Goal: Information Seeking & Learning: Learn about a topic

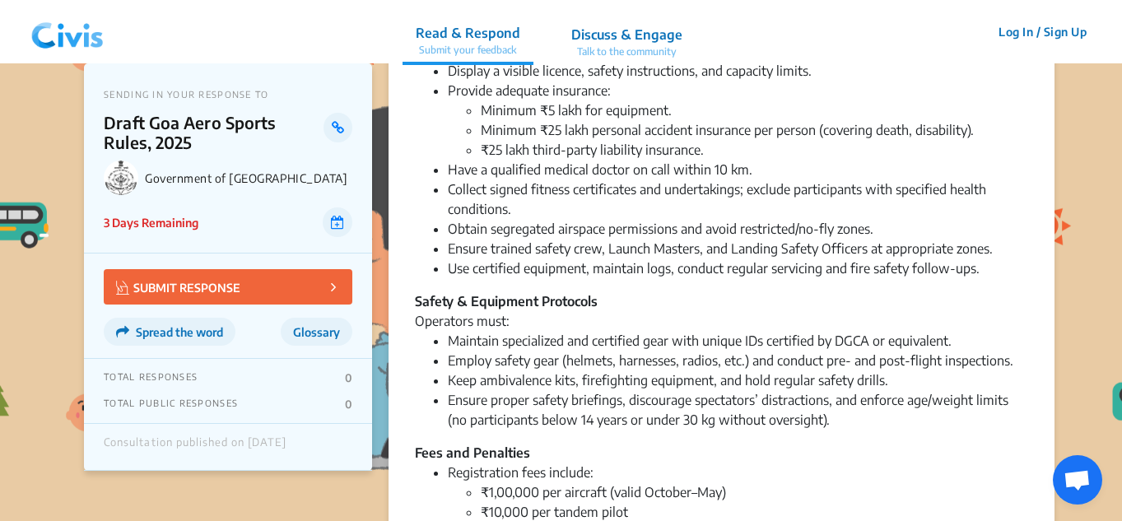
scroll to position [1953, 0]
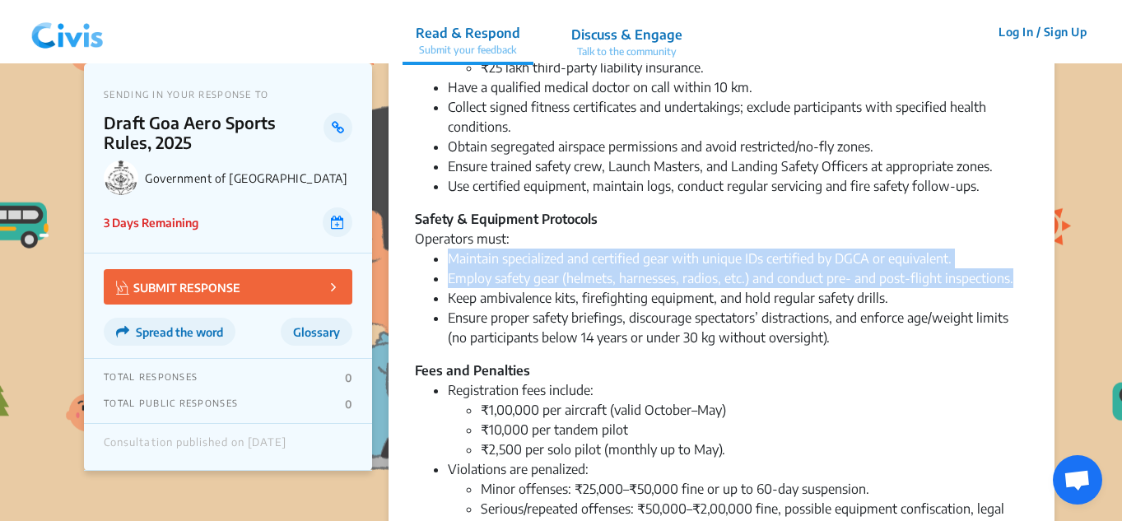
drag, startPoint x: 448, startPoint y: 238, endPoint x: 1041, endPoint y: 253, distance: 593.7
copy ul "Maintain specialized and certified gear with unique IDs certified by DGCA or eq…"
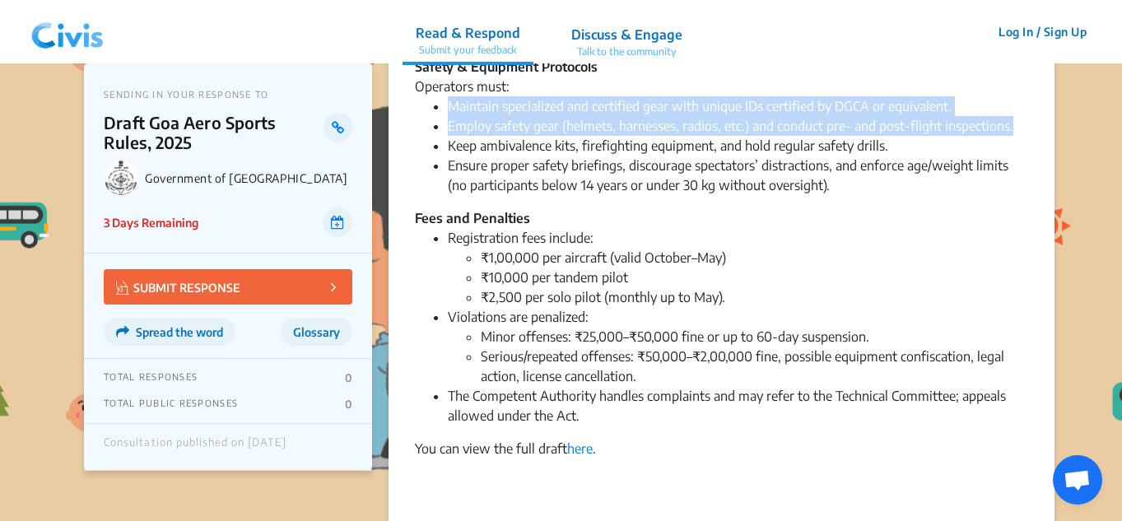
scroll to position [2117, 0]
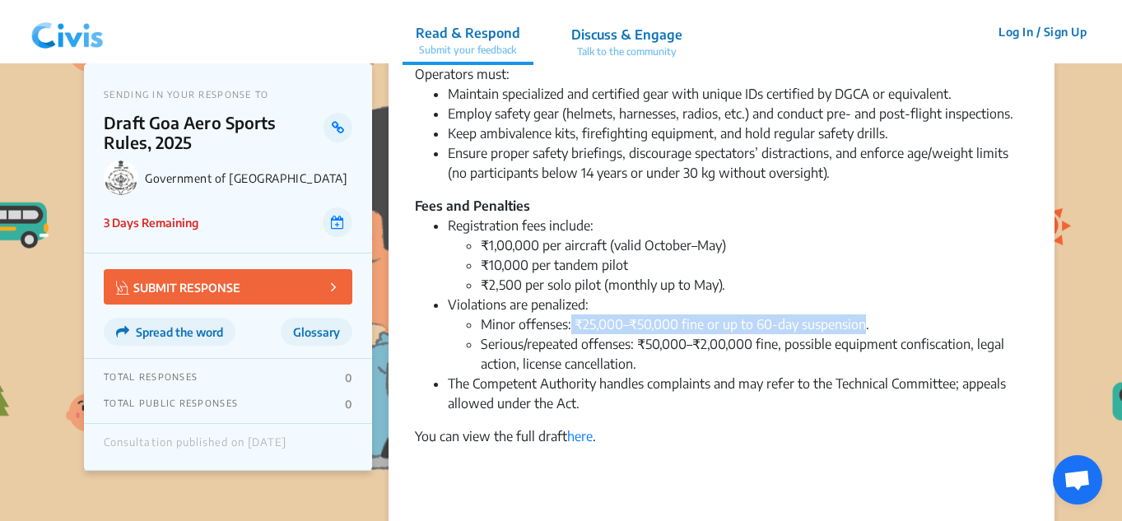
drag, startPoint x: 571, startPoint y: 305, endPoint x: 864, endPoint y: 306, distance: 292.2
click at [864, 314] on li "Minor offenses: ₹25,000–₹50,000 fine or up to 60-day suspension." at bounding box center [754, 324] width 547 height 20
copy li "₹25,000–₹50,000 fine or up to 60-day suspension"
click at [794, 505] on div at bounding box center [721, 515] width 613 height 20
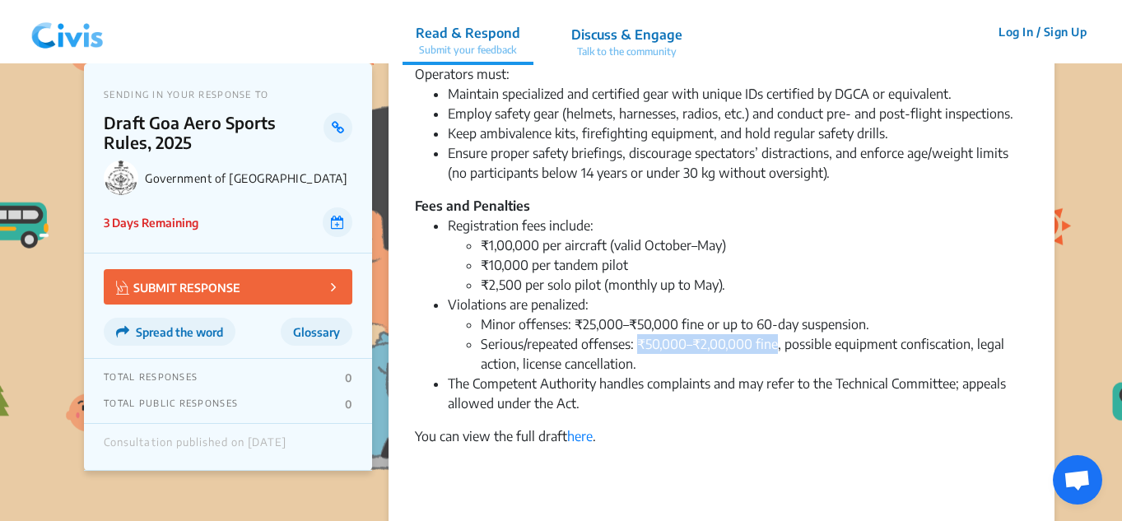
drag, startPoint x: 638, startPoint y: 328, endPoint x: 777, endPoint y: 328, distance: 139.1
click at [777, 334] on li "Serious/repeated offenses: ₹50,000–₹2,00,000 fine, possible equipment confiscat…" at bounding box center [754, 354] width 547 height 40
copy li "₹50,000–₹2,00,000 fine"
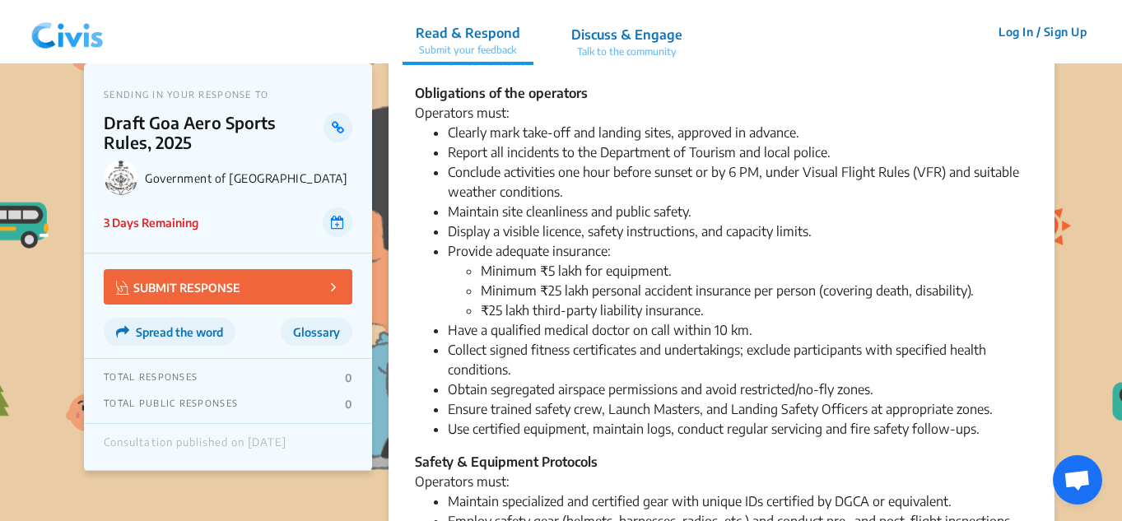
scroll to position [1706, 0]
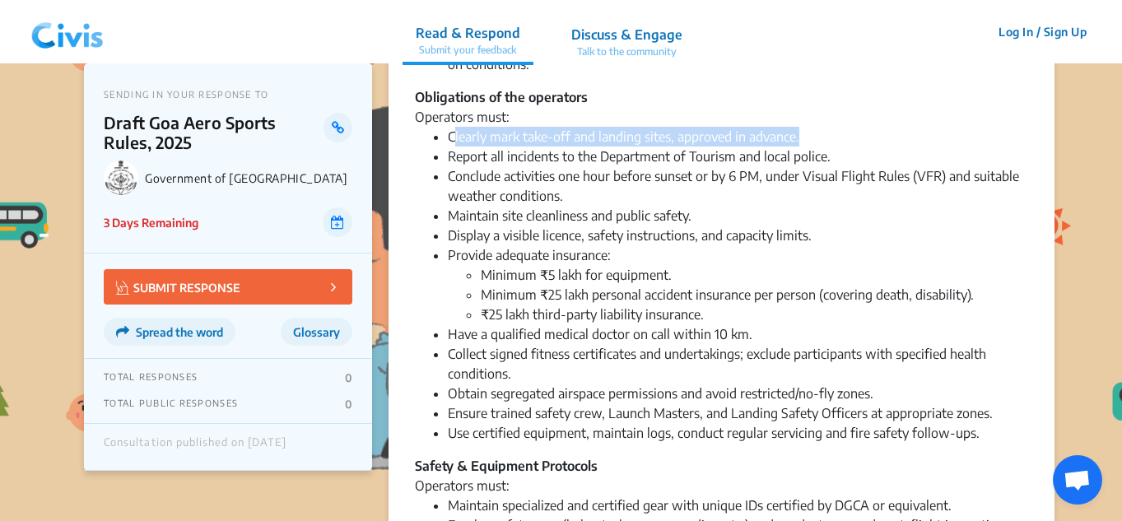
drag, startPoint x: 453, startPoint y: 117, endPoint x: 819, endPoint y: 124, distance: 366.4
click at [819, 127] on li "Clearly mark take-off and landing sites, approved in advance." at bounding box center [738, 137] width 580 height 20
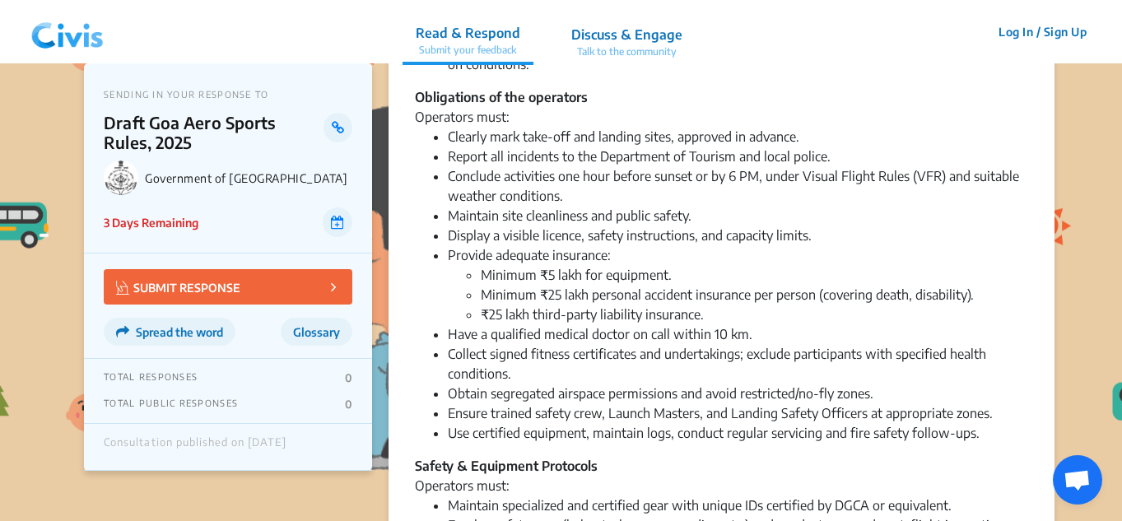
click at [516, 147] on li "Report all incidents to the Department of Tourism and local police." at bounding box center [738, 157] width 580 height 20
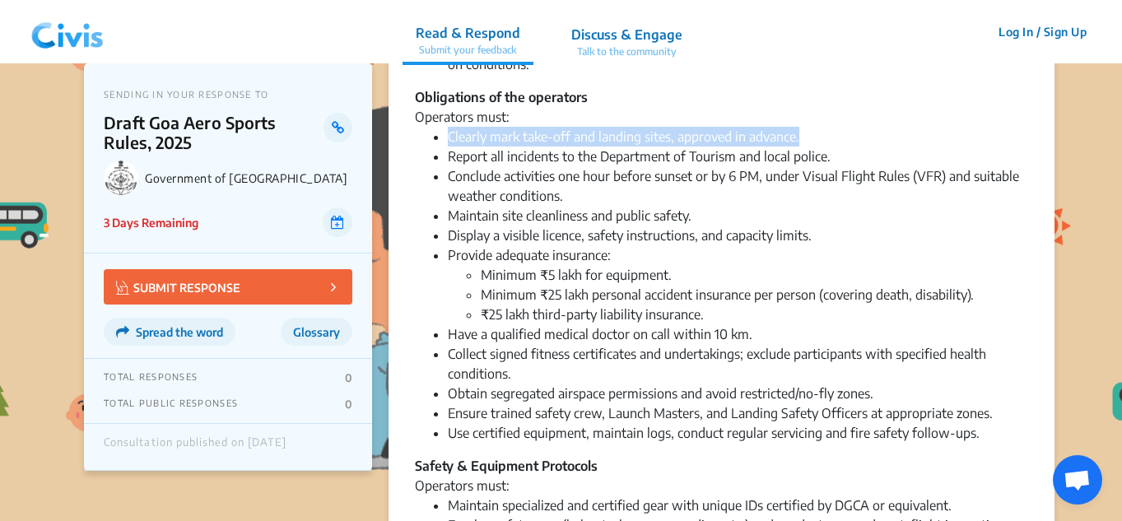
drag, startPoint x: 440, startPoint y: 114, endPoint x: 811, endPoint y: 123, distance: 370.5
click at [815, 127] on ul "Clearly mark take-off and landing sites, approved in advance. Report all incide…" at bounding box center [721, 285] width 613 height 316
copy li "Clearly mark take-off and landing sites, approved in advance."
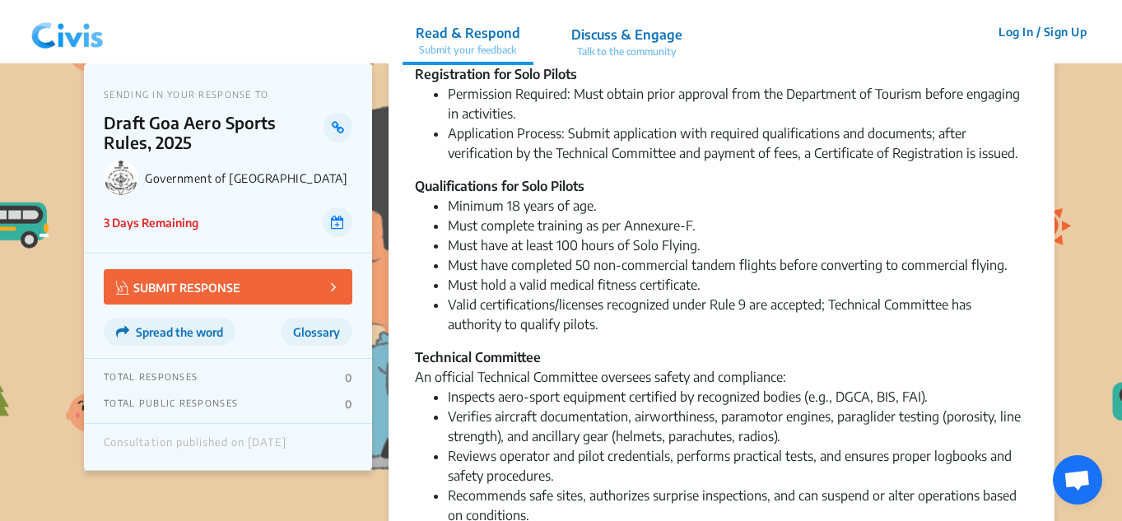
scroll to position [1212, 0]
